Goal: Communication & Community: Answer question/provide support

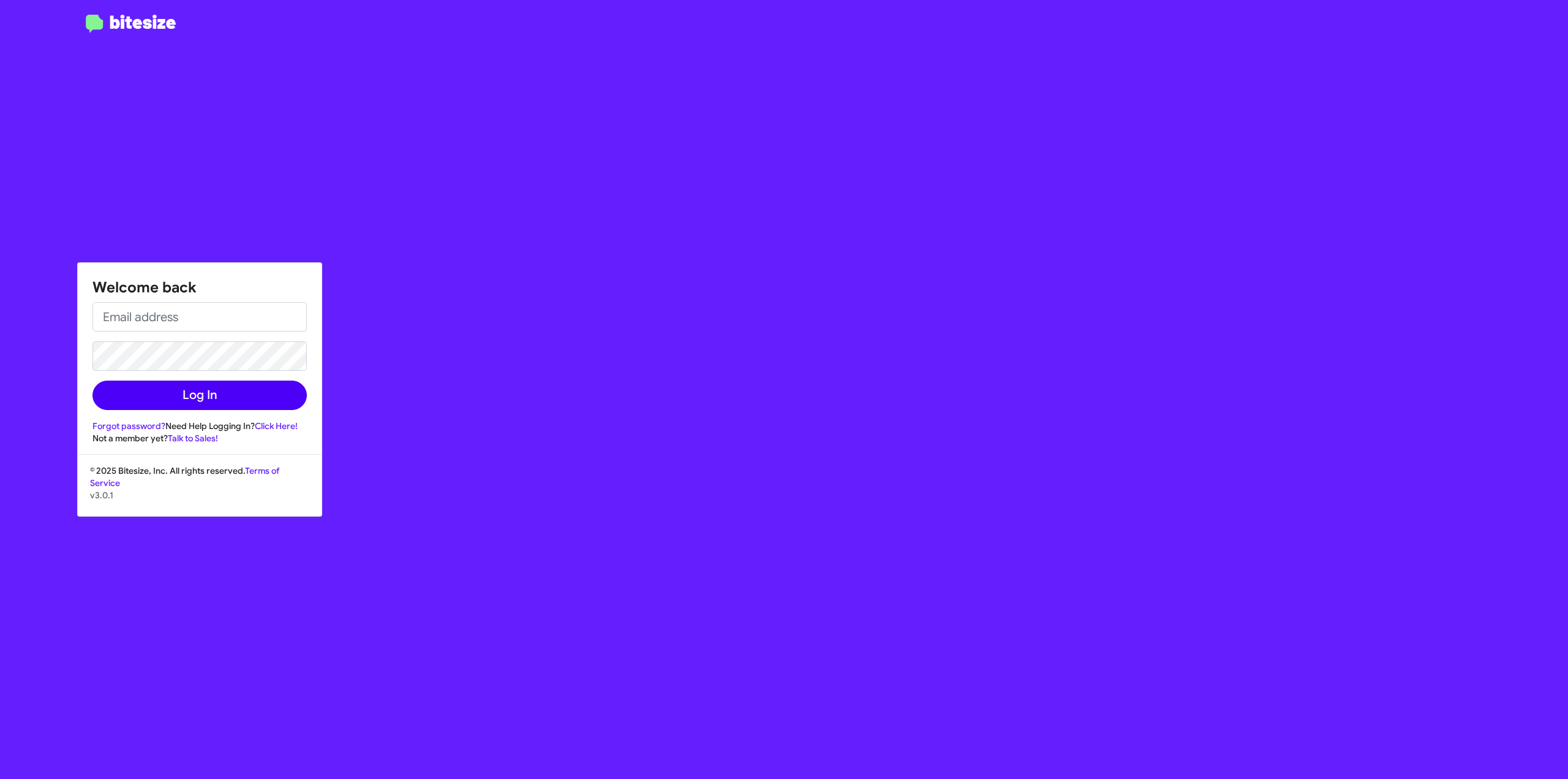
type input "[EMAIL_ADDRESS][DOMAIN_NAME]"
click at [219, 408] on button "Log In" at bounding box center [199, 395] width 215 height 29
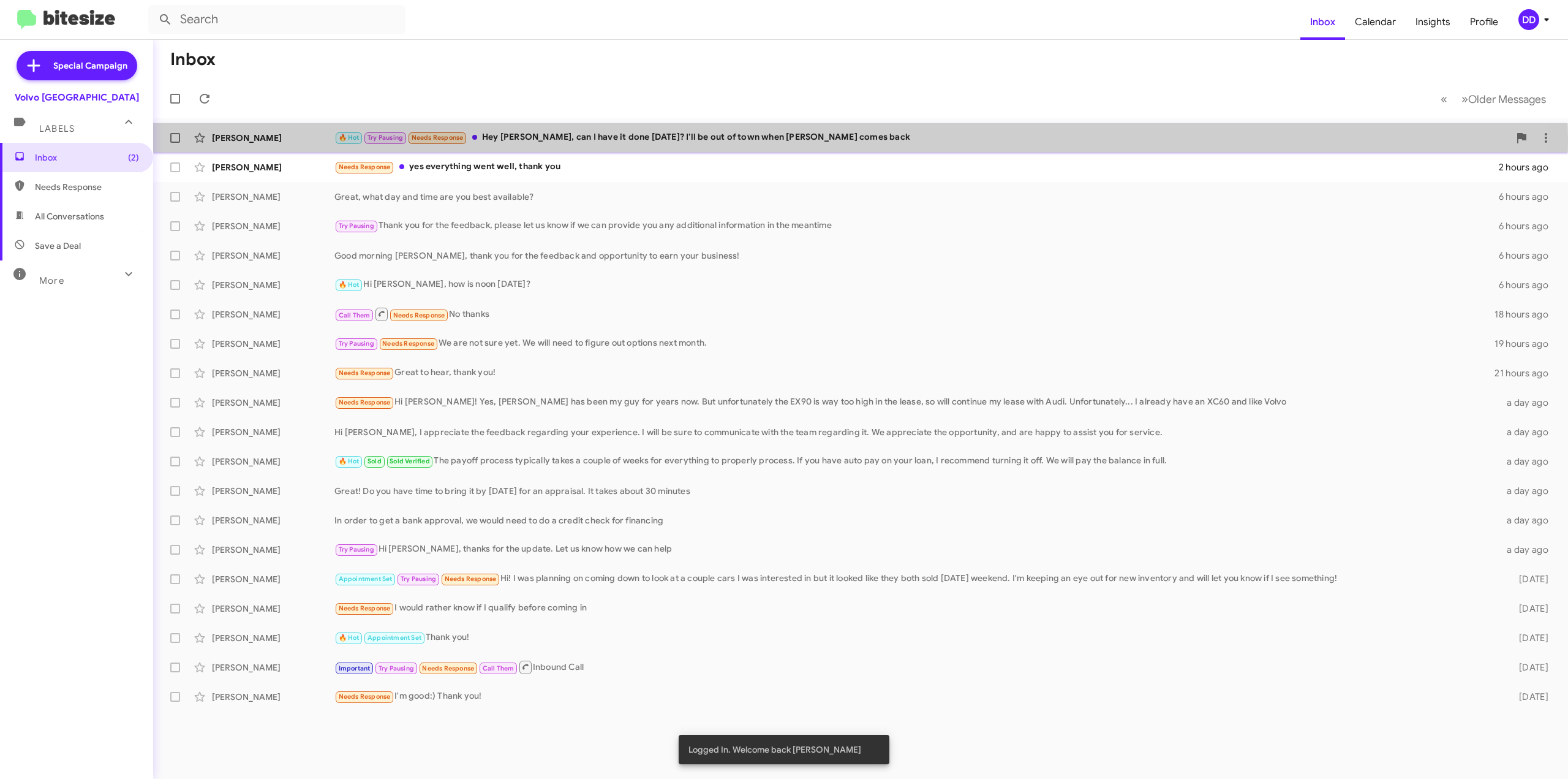
click at [779, 143] on div "🔥 Hot Try Pausing Needs Response Hey [PERSON_NAME], can I have it done [DATE]? …" at bounding box center [922, 137] width 1175 height 14
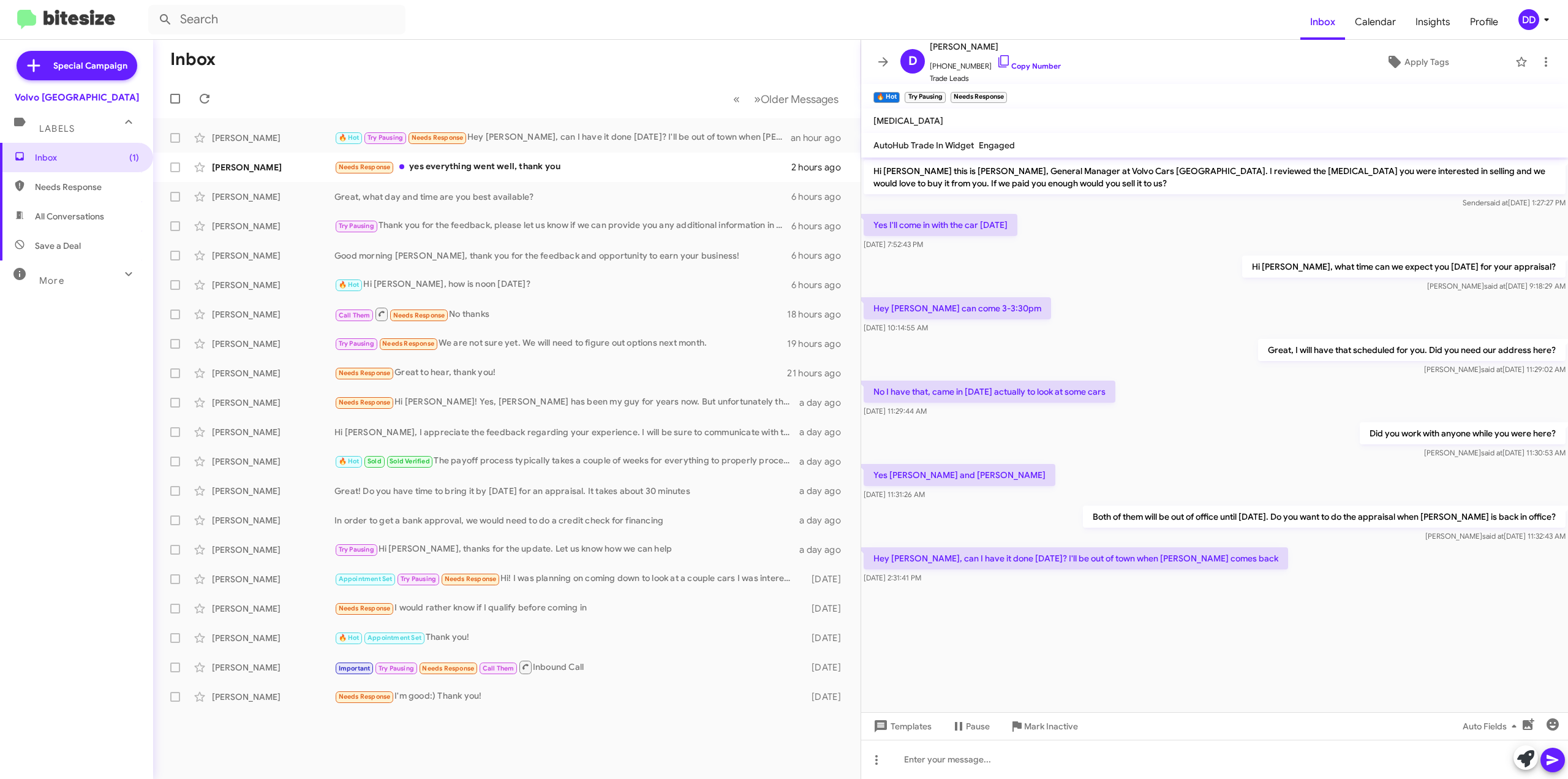
click at [60, 126] on span "Labels" at bounding box center [56, 128] width 35 height 11
click at [69, 118] on span "Labels" at bounding box center [56, 124] width 35 height 11
click at [72, 167] on span "Inbox (1)" at bounding box center [76, 158] width 153 height 29
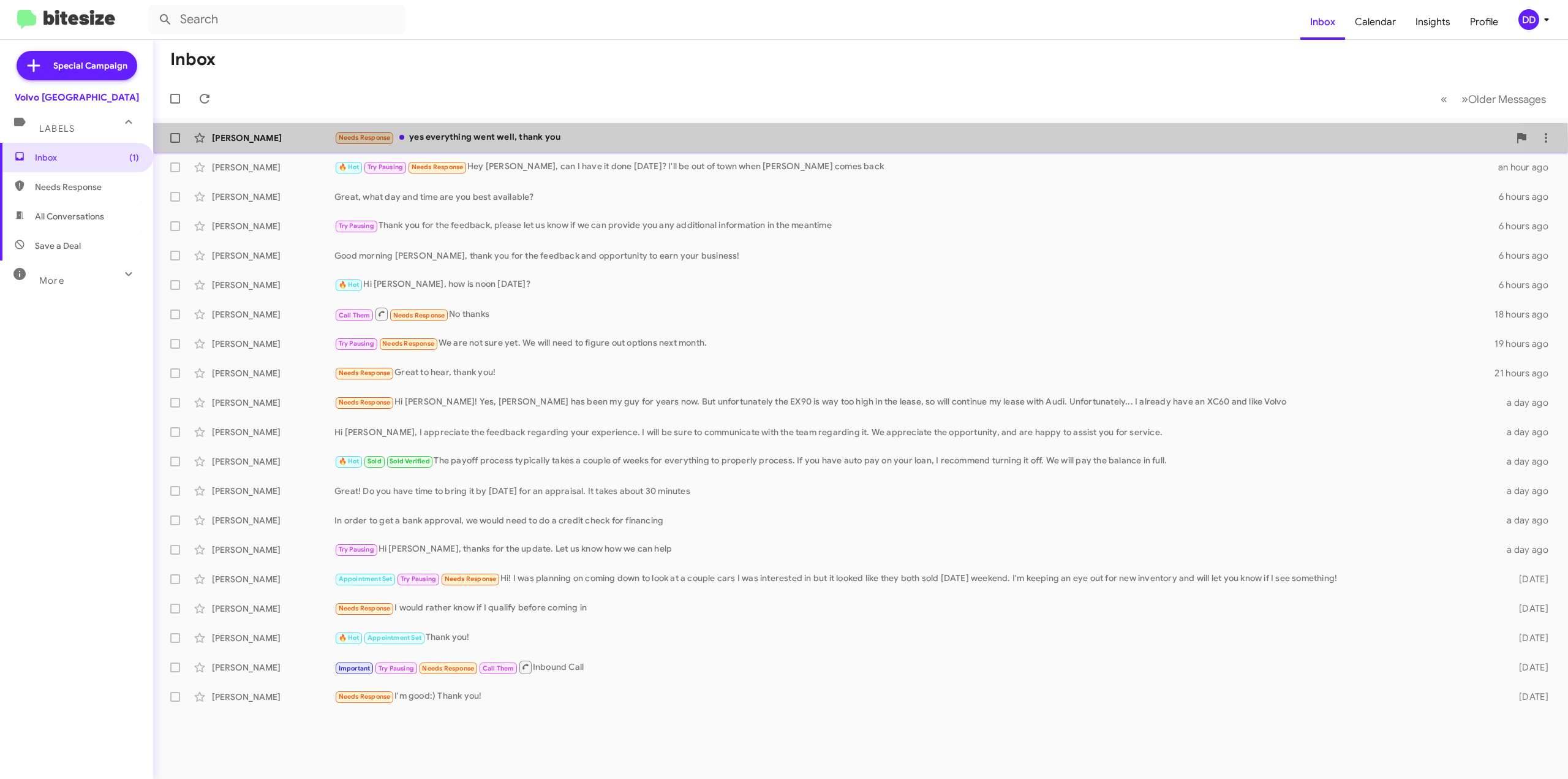
click at [690, 146] on div "[PERSON_NAME] Needs Response yes everything went well, thank you 2 hours ago" at bounding box center [860, 138] width 1395 height 25
